Goal: Information Seeking & Learning: Learn about a topic

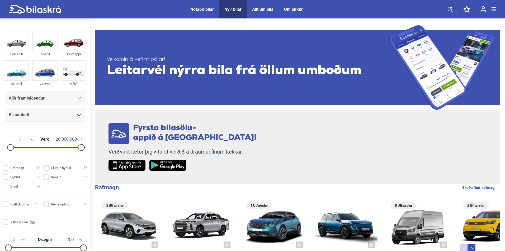
click at [34, 104] on div "Allir framleiðendur" at bounding box center [45, 98] width 80 height 14
click at [36, 100] on span "Allir framleiðendur" at bounding box center [27, 98] width 36 height 7
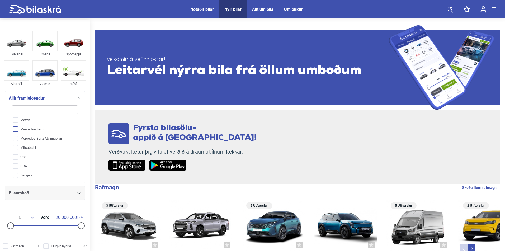
scroll to position [95, 0]
click at [28, 137] on input "Maxus" at bounding box center [41, 137] width 66 height 9
checkbox input "true"
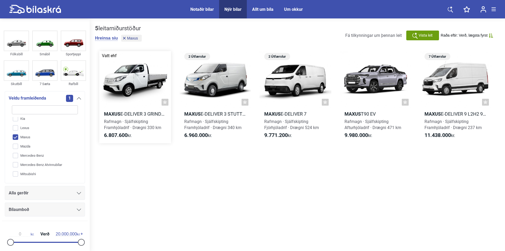
click at [133, 75] on div at bounding box center [135, 79] width 72 height 57
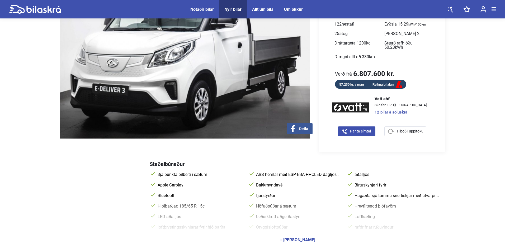
scroll to position [158, 0]
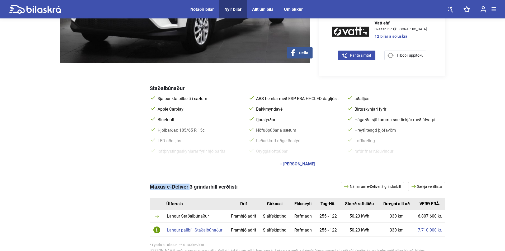
copy span "Maxus e-Deliver"
copy span "Maxus e-Deliver 3"
drag, startPoint x: 150, startPoint y: 189, endPoint x: 193, endPoint y: 188, distance: 42.7
click at [193, 188] on span "Maxus e-Deliver 3 grindarbíll verðlisti" at bounding box center [194, 187] width 88 height 6
